Goal: Task Accomplishment & Management: Use online tool/utility

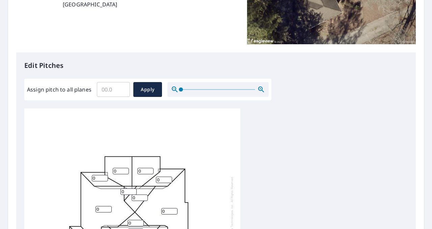
scroll to position [126, 0]
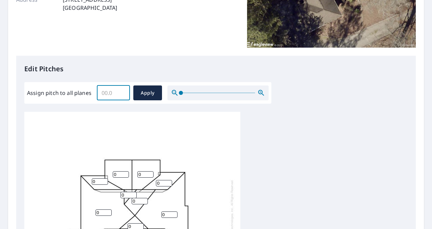
click at [115, 94] on input "Assign pitch to all planes" at bounding box center [113, 92] width 33 height 19
type input "6"
click at [144, 96] on span "Apply" at bounding box center [148, 93] width 18 height 8
type input "6"
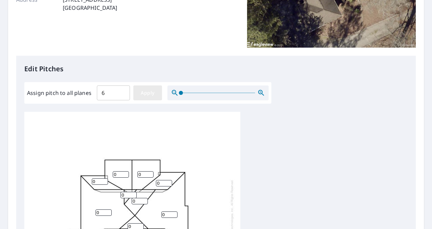
type input "6"
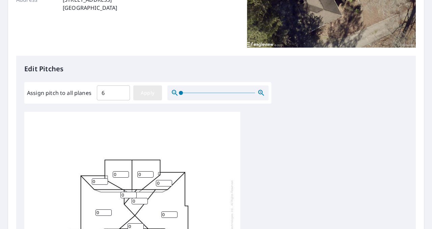
type input "6"
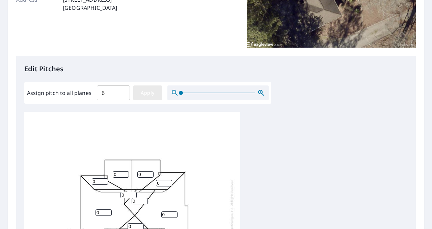
type input "6"
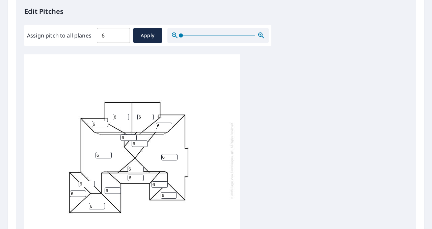
scroll to position [193, 0]
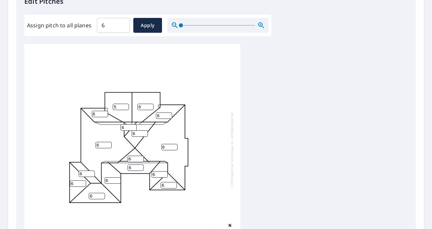
click at [126, 107] on input "5" at bounding box center [121, 107] width 16 height 6
click at [126, 107] on input "4" at bounding box center [121, 107] width 16 height 6
type input "3"
click at [126, 107] on input "3" at bounding box center [121, 107] width 16 height 6
click at [150, 109] on input "5" at bounding box center [145, 107] width 16 height 6
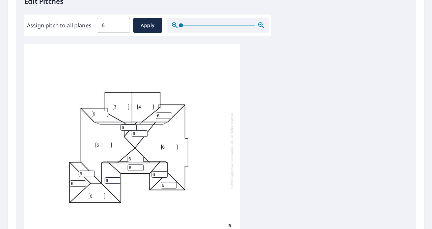
click at [150, 109] on input "4" at bounding box center [145, 107] width 16 height 6
type input "3"
click at [150, 109] on input "3" at bounding box center [145, 107] width 16 height 6
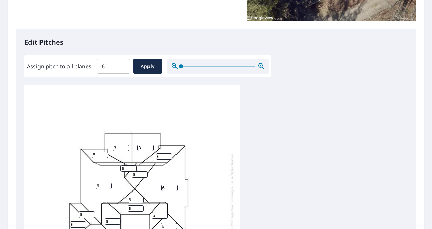
scroll to position [305, 0]
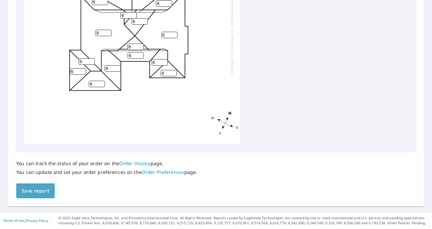
click at [34, 189] on span "Save report" at bounding box center [36, 191] width 28 height 8
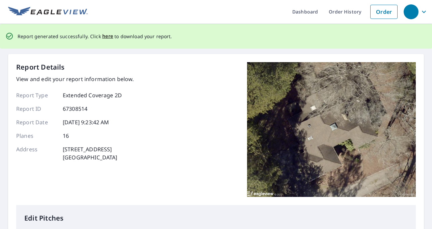
scroll to position [0, 0]
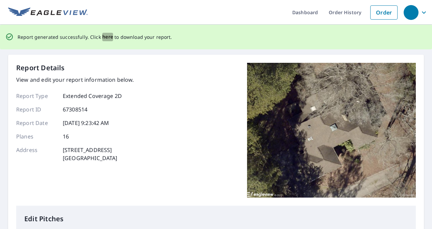
click at [106, 37] on span "here" at bounding box center [107, 37] width 11 height 8
